Goal: Task Accomplishment & Management: Manage account settings

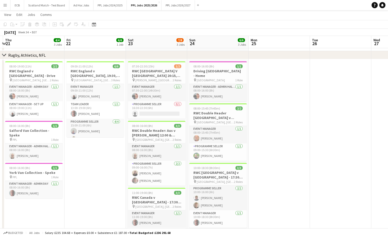
scroll to position [0, 127]
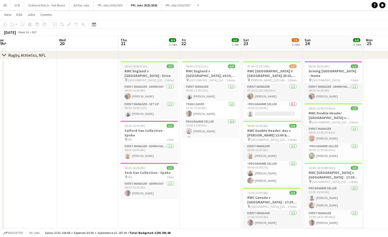
click at [148, 72] on h3 "RWC England v [GEOGRAPHIC_DATA] - Drive" at bounding box center [150, 73] width 58 height 9
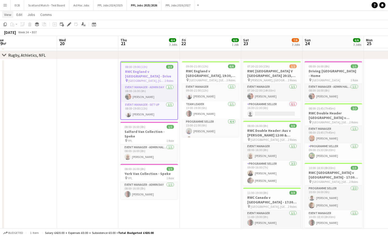
click at [6, 15] on span "View" at bounding box center [7, 14] width 7 height 5
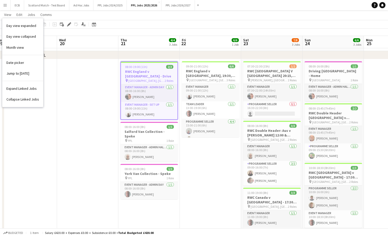
click at [2, 4] on button "Menu" at bounding box center [5, 5] width 10 height 10
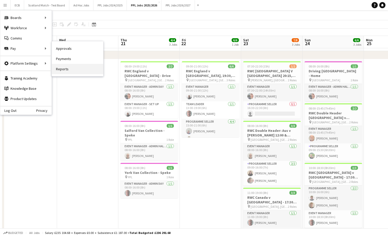
click at [63, 66] on link "Reports" at bounding box center [77, 69] width 51 height 10
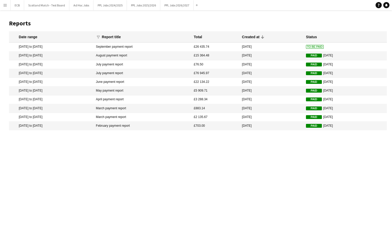
click at [4, 6] on app-icon "Menu" at bounding box center [5, 5] width 4 height 4
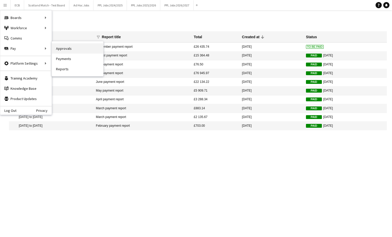
click at [70, 47] on link "Approvals" at bounding box center [77, 48] width 51 height 10
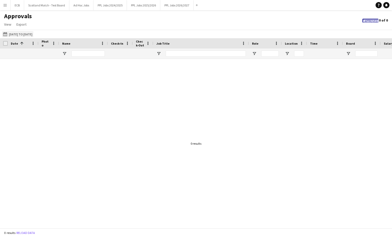
click at [28, 35] on button "[DATE] to [DATE] [DATE] to [DATE]" at bounding box center [17, 34] width 31 height 6
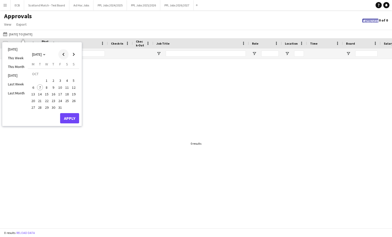
click at [62, 53] on span "Previous month" at bounding box center [63, 54] width 10 height 10
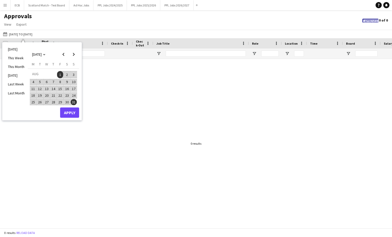
click at [32, 97] on span "18" at bounding box center [33, 96] width 6 height 6
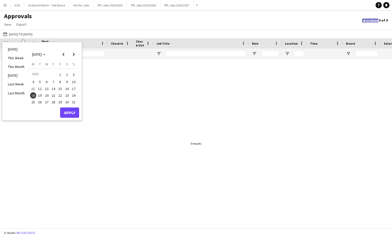
click at [365, 21] on span "Approved" at bounding box center [371, 21] width 13 height 3
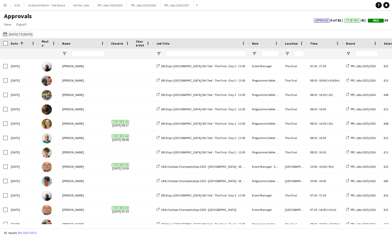
click at [30, 34] on button "[DATE] to [DATE] [DATE] to [DATE]" at bounding box center [17, 34] width 31 height 6
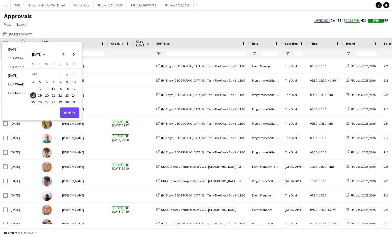
click at [32, 95] on span "18" at bounding box center [33, 96] width 6 height 6
click at [72, 57] on span "Next month" at bounding box center [74, 54] width 10 height 10
click at [39, 107] on span "30" at bounding box center [40, 108] width 6 height 6
click at [67, 116] on button "Apply" at bounding box center [69, 118] width 19 height 10
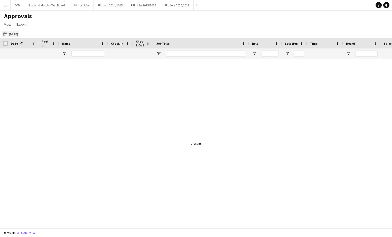
click at [19, 33] on button "[DATE] to [DATE] [DATE]" at bounding box center [10, 34] width 17 height 6
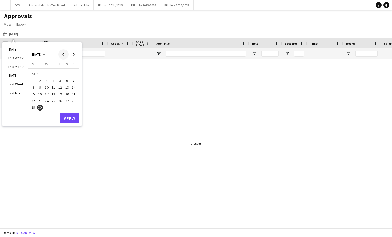
click at [62, 51] on span "Previous month" at bounding box center [63, 54] width 10 height 10
click at [34, 100] on span "25" at bounding box center [33, 102] width 6 height 6
click at [74, 55] on span "Next month" at bounding box center [74, 54] width 10 height 10
click at [39, 109] on span "30" at bounding box center [40, 108] width 6 height 6
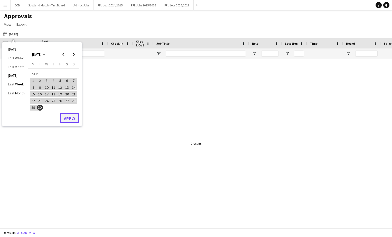
click at [76, 121] on button "Apply" at bounding box center [69, 118] width 19 height 10
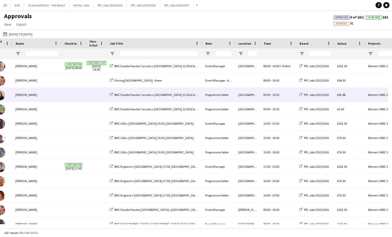
scroll to position [0, 47]
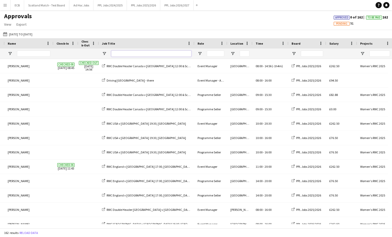
click at [155, 55] on input "Job Title Filter Input" at bounding box center [151, 54] width 80 height 6
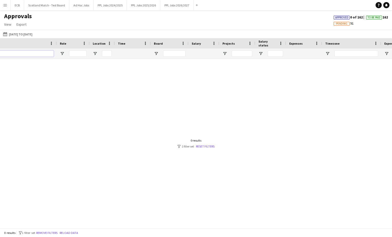
type input "****"
click at [273, 53] on input "Salary status Filter Input" at bounding box center [275, 54] width 15 height 6
click at [262, 53] on span "Open Filter Menu" at bounding box center [261, 53] width 5 height 5
click at [195, 110] on div at bounding box center [196, 142] width 392 height 166
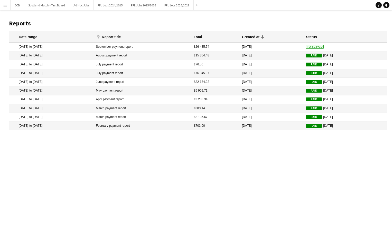
click at [5, 8] on button "Menu" at bounding box center [5, 5] width 10 height 10
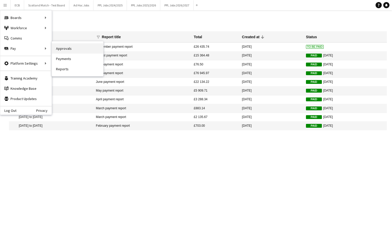
click at [63, 45] on link "Approvals" at bounding box center [77, 48] width 51 height 10
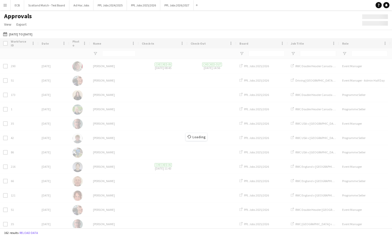
type input "****"
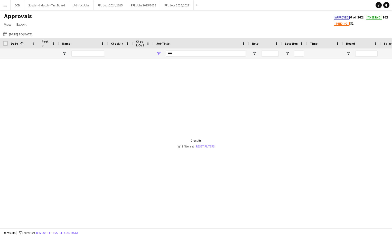
click at [204, 146] on link "Reset filters" at bounding box center [205, 147] width 19 height 4
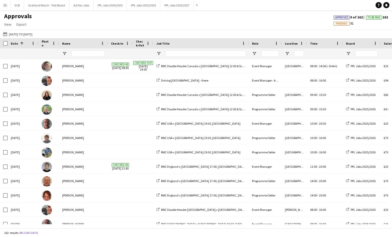
click at [371, 17] on span "To Be Paid" at bounding box center [374, 17] width 13 height 3
click at [193, 51] on input "Job Title Filter Input" at bounding box center [206, 54] width 80 height 6
type input "***"
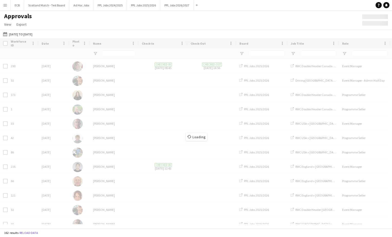
type input "***"
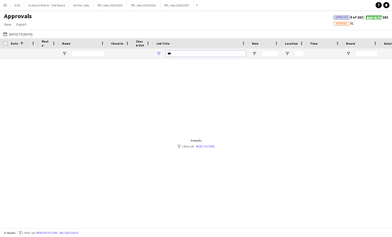
drag, startPoint x: 178, startPoint y: 53, endPoint x: 139, endPoint y: 51, distance: 38.9
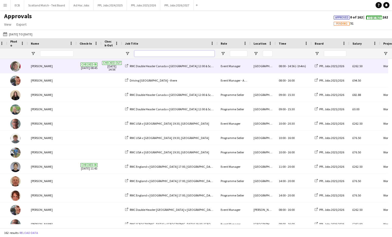
scroll to position [0, 37]
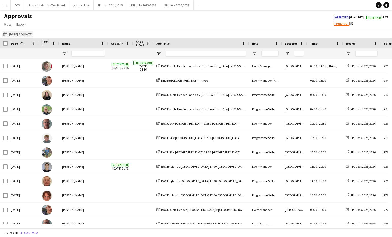
click at [18, 34] on button "[DATE] to [DATE] [DATE] to [DATE]" at bounding box center [17, 34] width 31 height 6
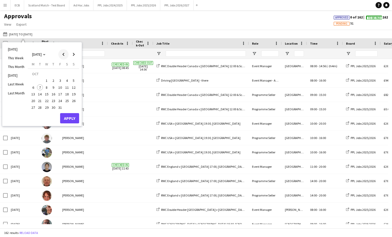
click at [62, 56] on span "Previous month" at bounding box center [63, 54] width 10 height 10
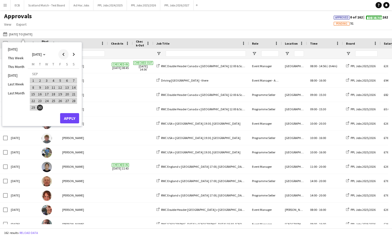
click at [62, 56] on span "Previous month" at bounding box center [63, 54] width 10 height 10
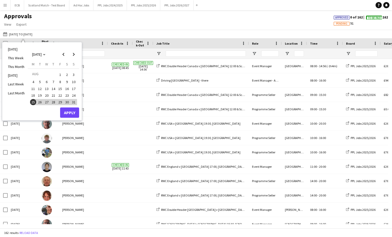
click at [33, 94] on span "18" at bounding box center [33, 96] width 6 height 6
click at [77, 57] on span "Next month" at bounding box center [74, 54] width 10 height 10
click at [41, 107] on span "30" at bounding box center [40, 108] width 6 height 6
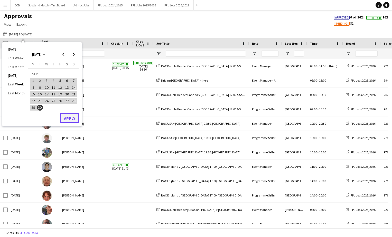
click at [70, 117] on button "Apply" at bounding box center [69, 118] width 19 height 10
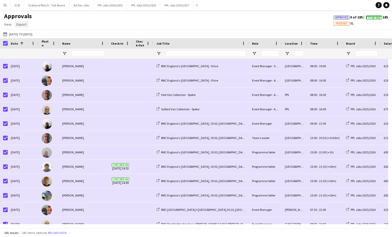
click at [23, 23] on span "Export" at bounding box center [21, 24] width 10 height 5
click at [27, 33] on span "Export as XLSX" at bounding box center [30, 35] width 22 height 5
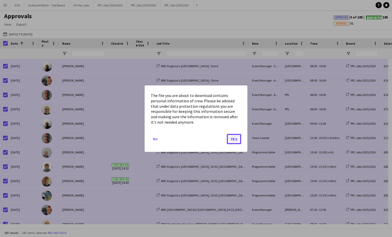
click at [235, 139] on button "Yes" at bounding box center [234, 139] width 14 height 10
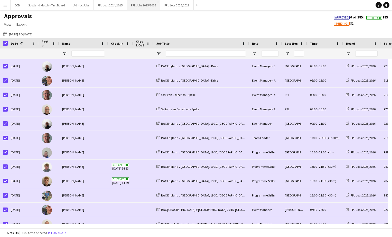
click at [144, 6] on button "PPL Jobs 2025/2026 Close" at bounding box center [143, 5] width 33 height 10
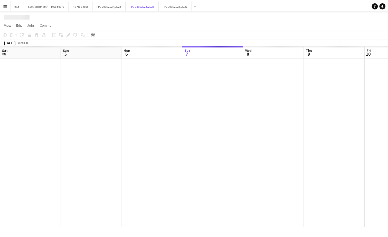
scroll to position [0, 123]
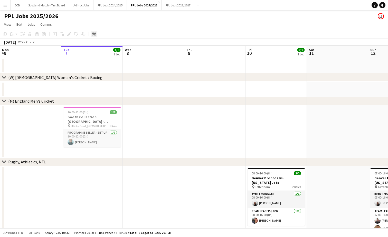
click at [94, 34] on icon at bounding box center [94, 35] width 2 height 2
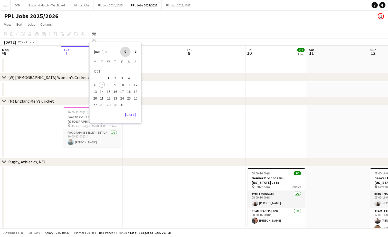
click at [123, 52] on span "Previous month" at bounding box center [125, 52] width 10 height 10
click at [132, 92] on span "23" at bounding box center [129, 93] width 6 height 6
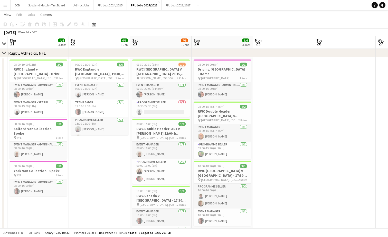
scroll to position [109, 0]
